Goal: Download file/media

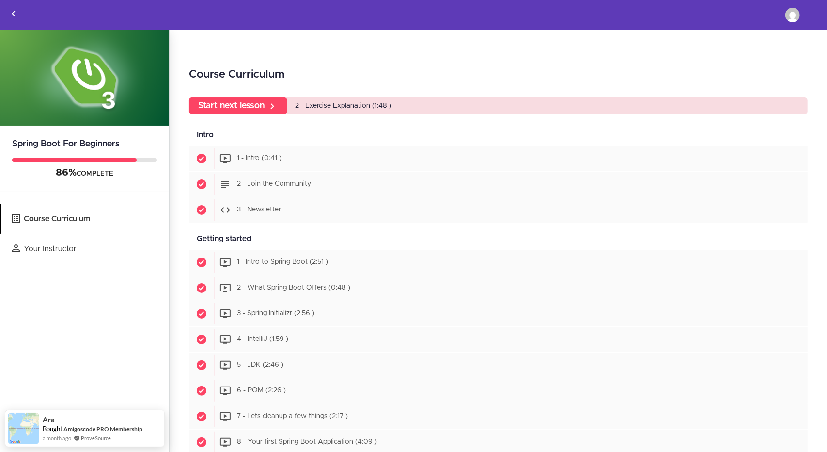
scroll to position [631, 0]
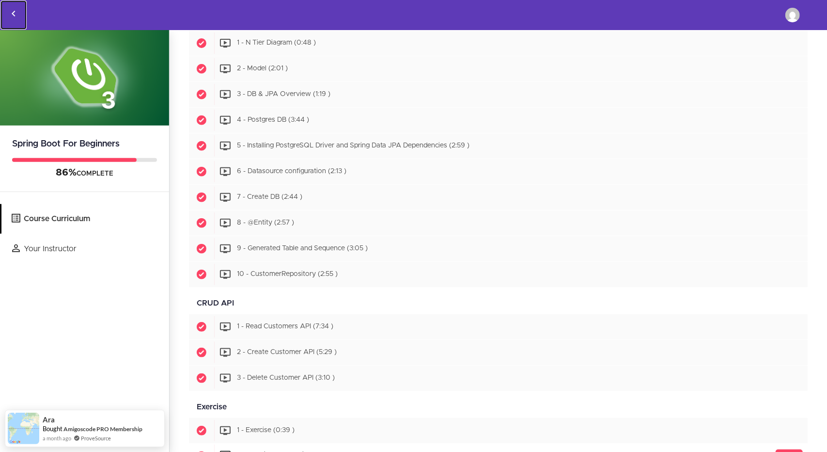
click at [9, 10] on icon "Back to courses" at bounding box center [14, 14] width 12 height 12
click at [797, 20] on img at bounding box center [793, 15] width 15 height 15
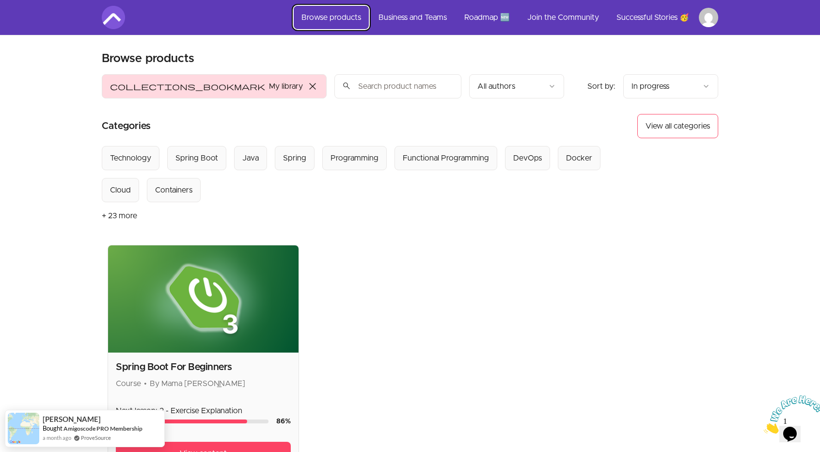
click at [331, 20] on link "Browse products" at bounding box center [331, 17] width 75 height 23
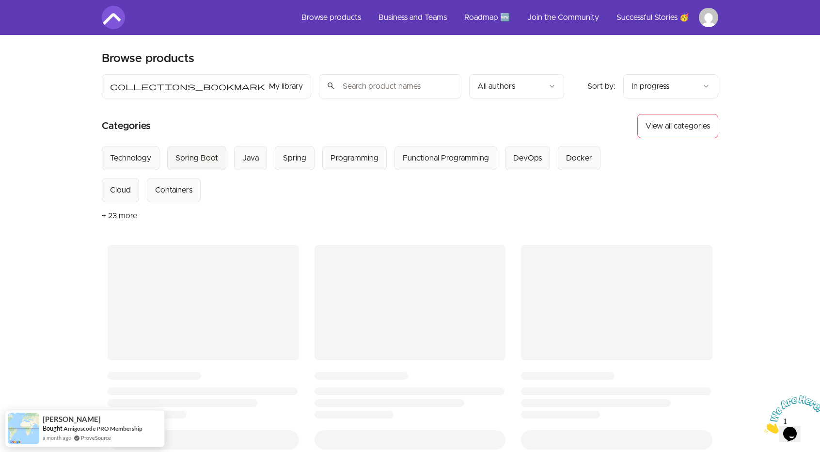
click at [189, 160] on div "Spring Boot" at bounding box center [196, 158] width 43 height 12
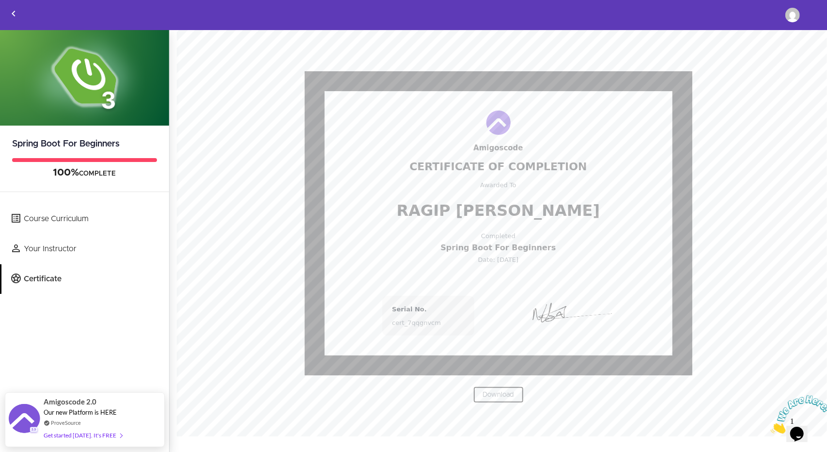
click at [498, 395] on link "Download" at bounding box center [498, 394] width 50 height 16
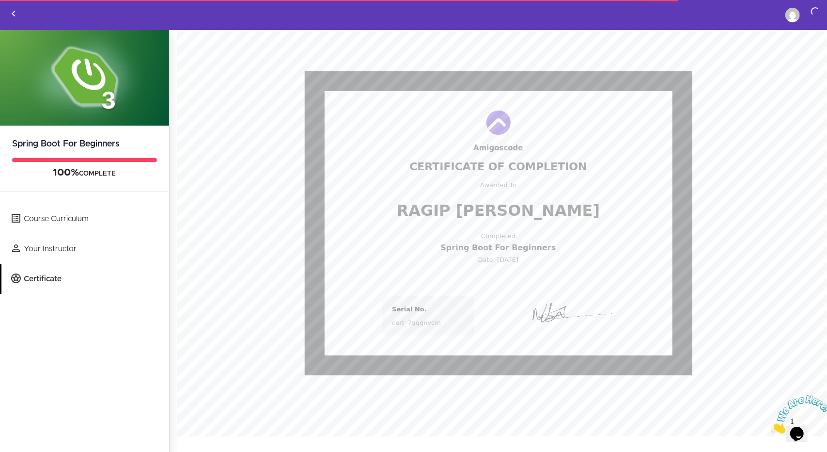
click at [747, 85] on div "Amigoscode Certificate Of Completion Awarded To Ragıp Şamil Bekiryazıcı Complet…" at bounding box center [498, 216] width 619 height 318
click at [789, 17] on img at bounding box center [793, 15] width 15 height 15
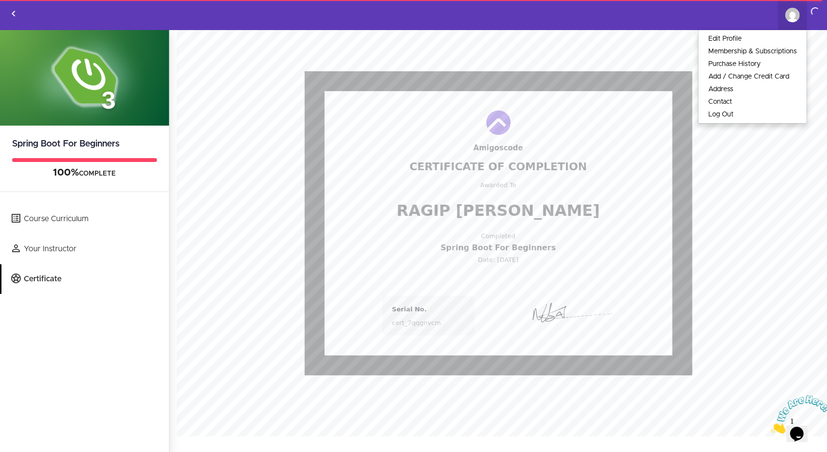
click at [679, 41] on div "Amigoscode Certificate Of Completion Awarded To Ragıp Şamil Bekiryazıcı Complet…" at bounding box center [499, 248] width 658 height 436
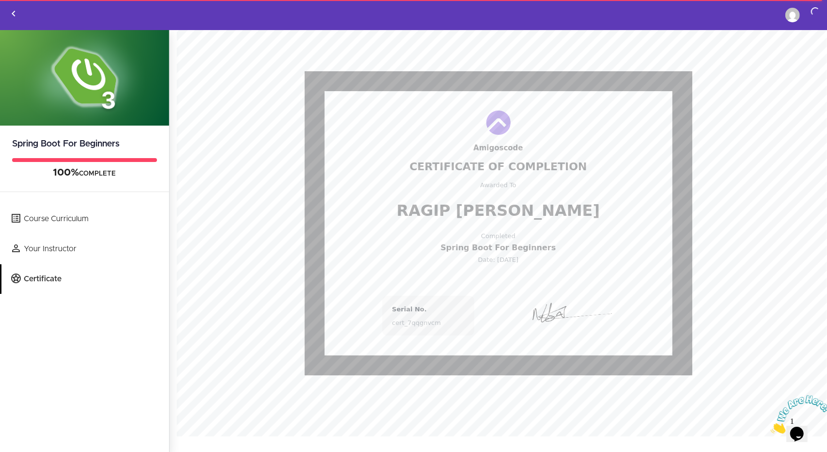
drag, startPoint x: 574, startPoint y: 253, endPoint x: 337, endPoint y: 144, distance: 261.1
click at [337, 144] on div "Amigoscode Certificate Of Completion Awarded To Ragıp Şamil Bekiryazıcı Complet…" at bounding box center [499, 223] width 348 height 264
